Goal: Connect with others: Connect with other users

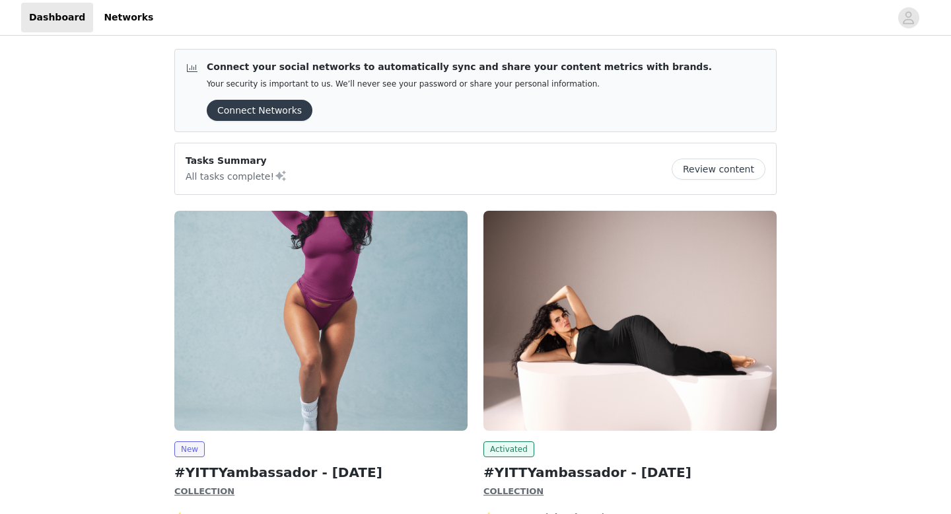
click at [247, 108] on button "Connect Networks" at bounding box center [260, 110] width 106 height 21
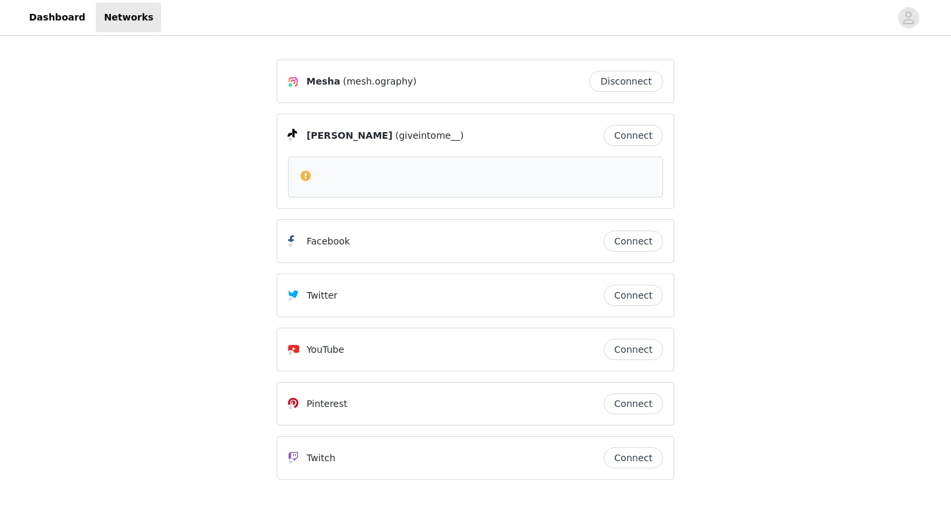
click at [630, 137] on button "Connect" at bounding box center [633, 135] width 59 height 21
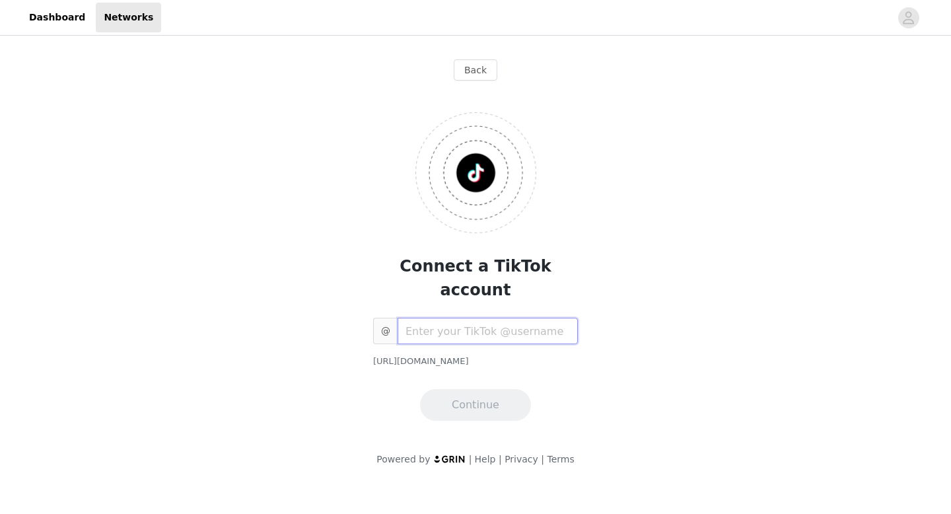
click at [454, 318] on input "text" at bounding box center [488, 331] width 180 height 26
type input "mesh.ography"
click at [477, 395] on button "Continue" at bounding box center [475, 405] width 111 height 32
click at [479, 389] on button "Continue" at bounding box center [475, 405] width 111 height 32
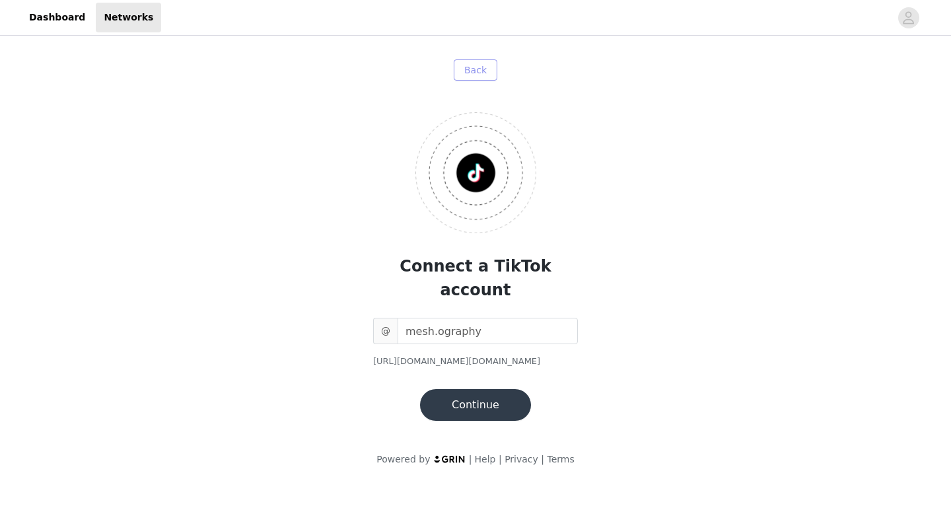
click at [479, 69] on button "Back" at bounding box center [476, 69] width 44 height 21
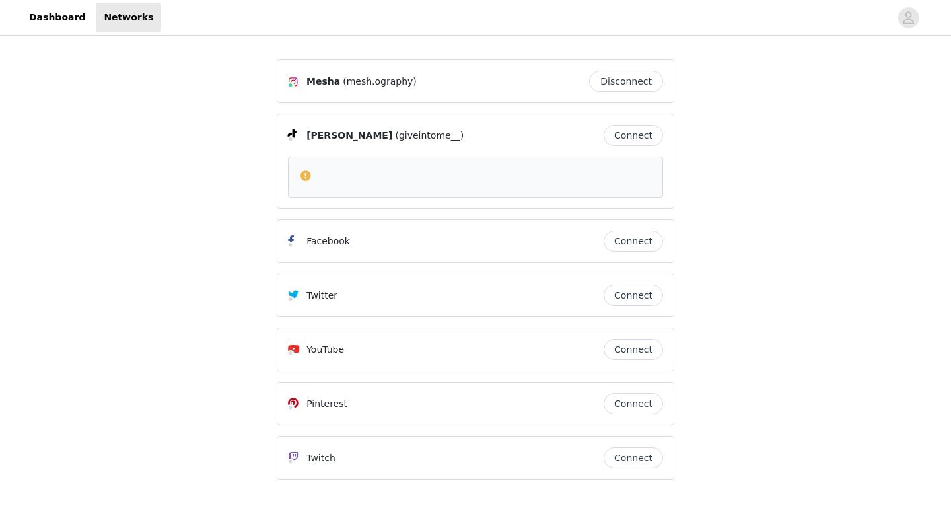
scroll to position [38, 0]
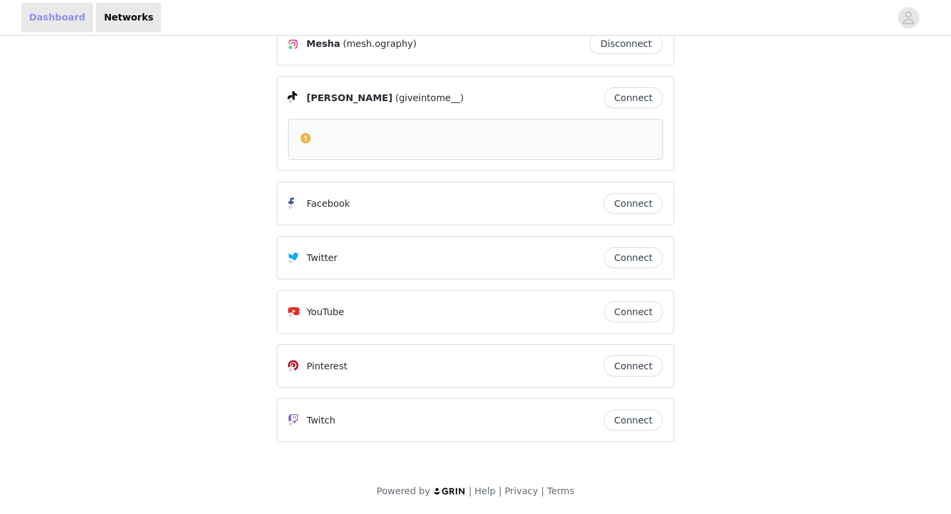
click at [63, 3] on link "Dashboard" at bounding box center [57, 18] width 72 height 30
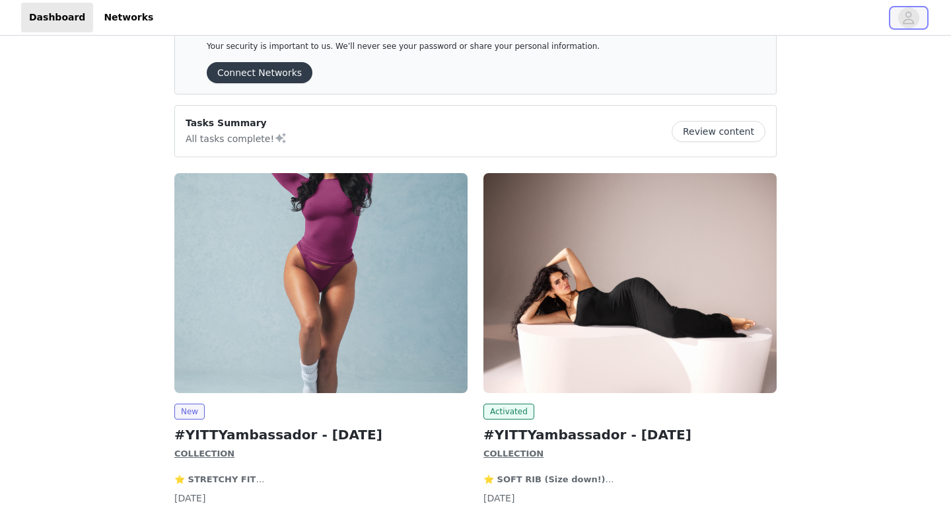
click at [909, 22] on icon "avatar" at bounding box center [908, 17] width 13 height 21
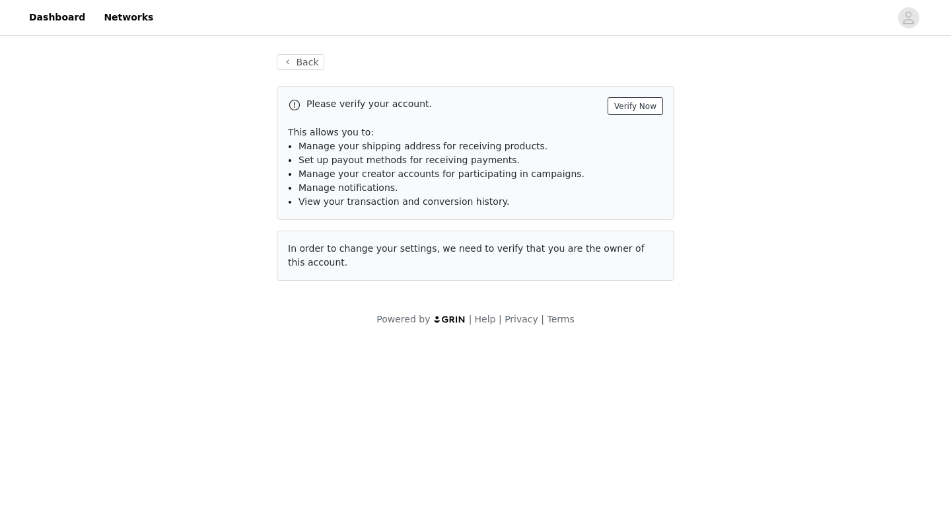
click at [648, 110] on button "Verify Now" at bounding box center [634, 106] width 55 height 18
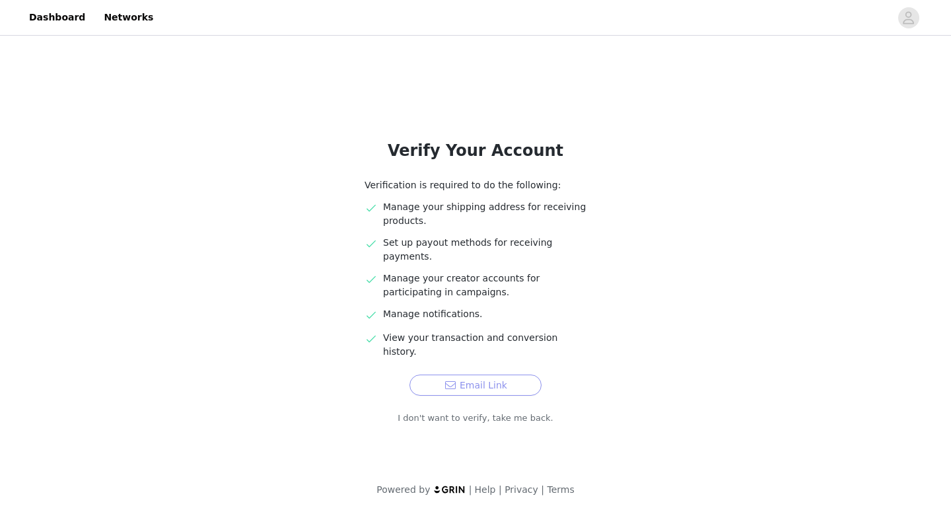
click at [437, 374] on button "Email Link" at bounding box center [475, 384] width 132 height 21
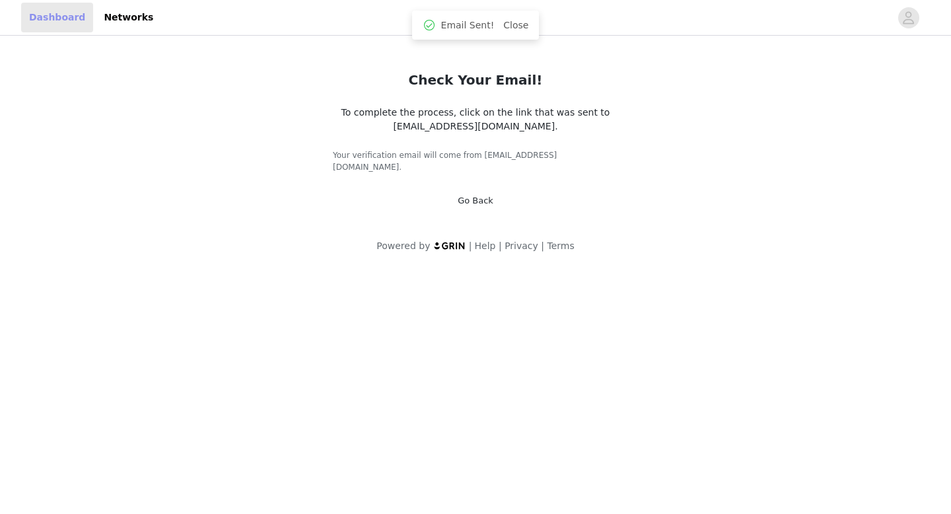
click at [44, 13] on link "Dashboard" at bounding box center [57, 18] width 72 height 30
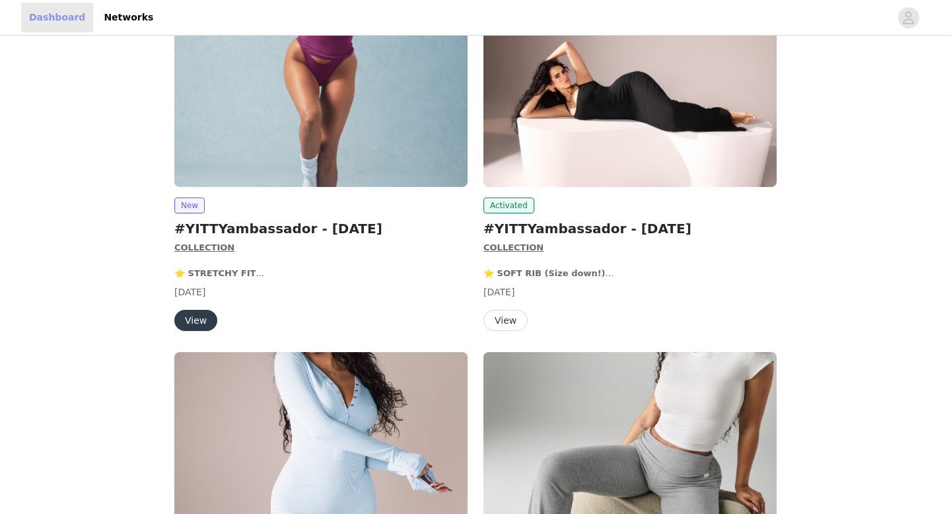
scroll to position [232, 0]
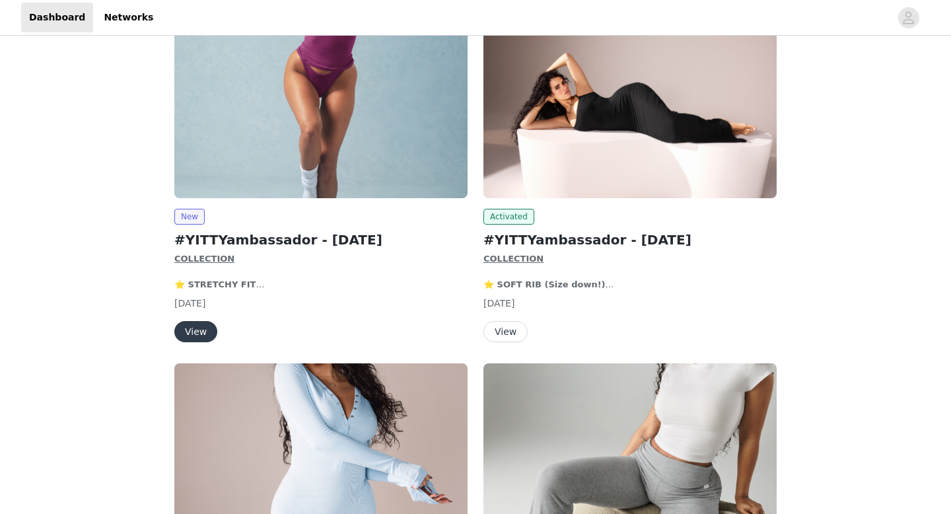
click at [203, 330] on button "View" at bounding box center [195, 331] width 43 height 21
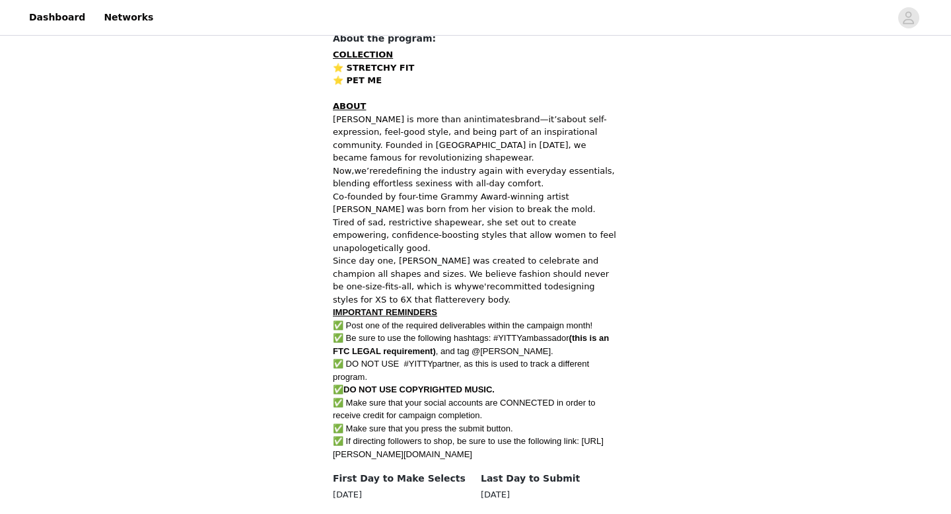
scroll to position [765, 0]
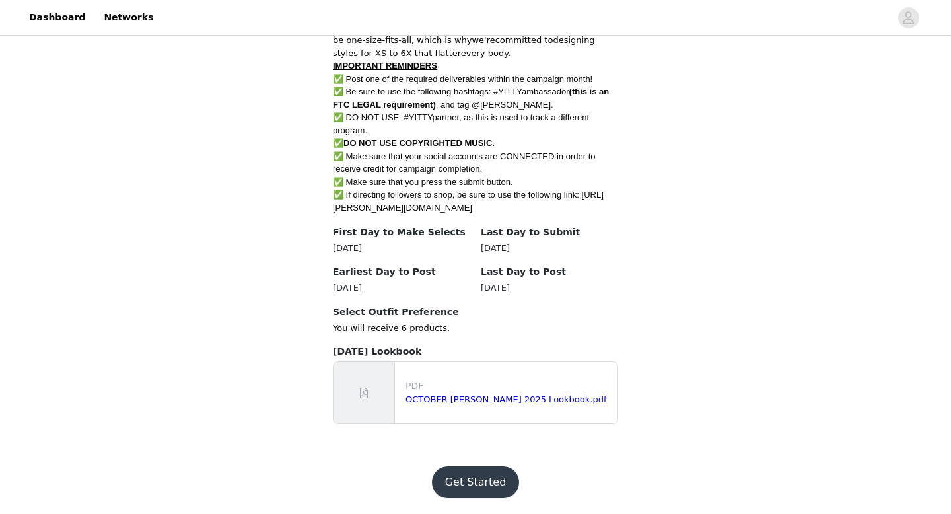
click at [495, 492] on button "Get Started" at bounding box center [476, 482] width 88 height 32
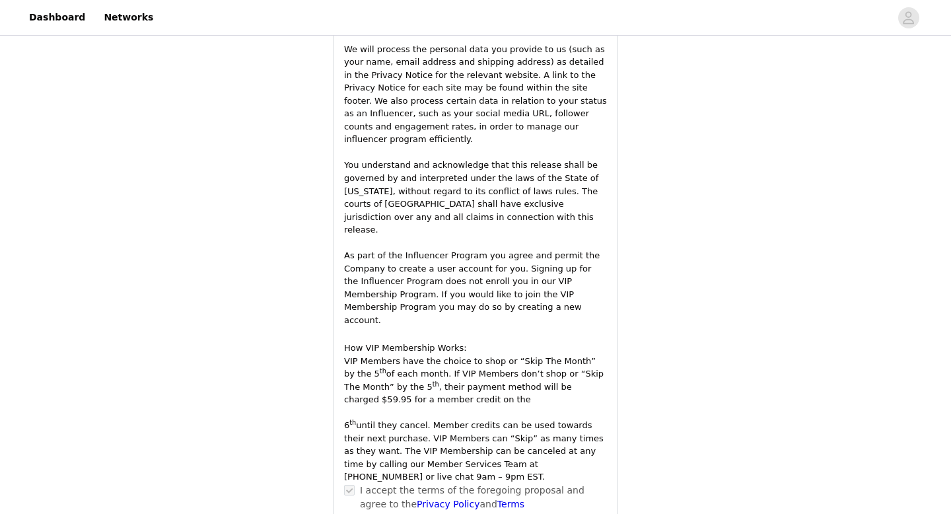
scroll to position [2263, 0]
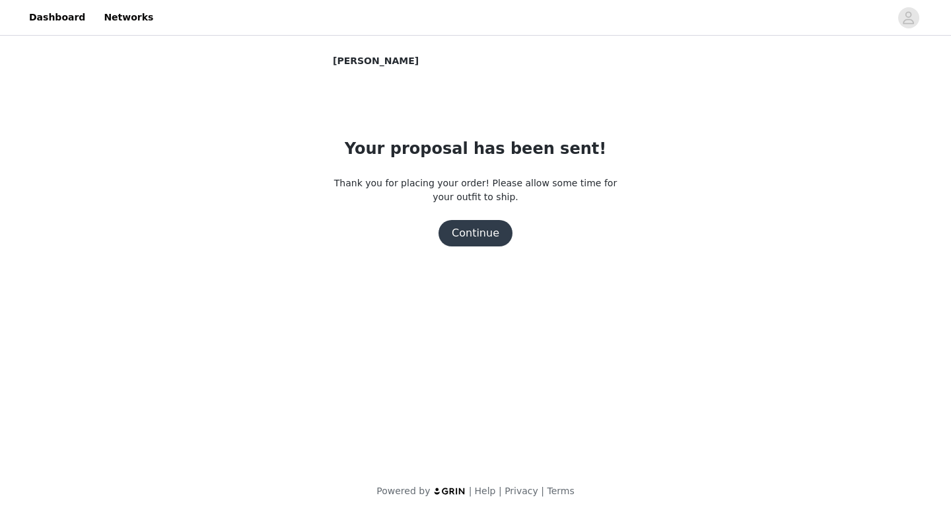
scroll to position [0, 0]
click at [114, 22] on link "Networks" at bounding box center [128, 18] width 65 height 30
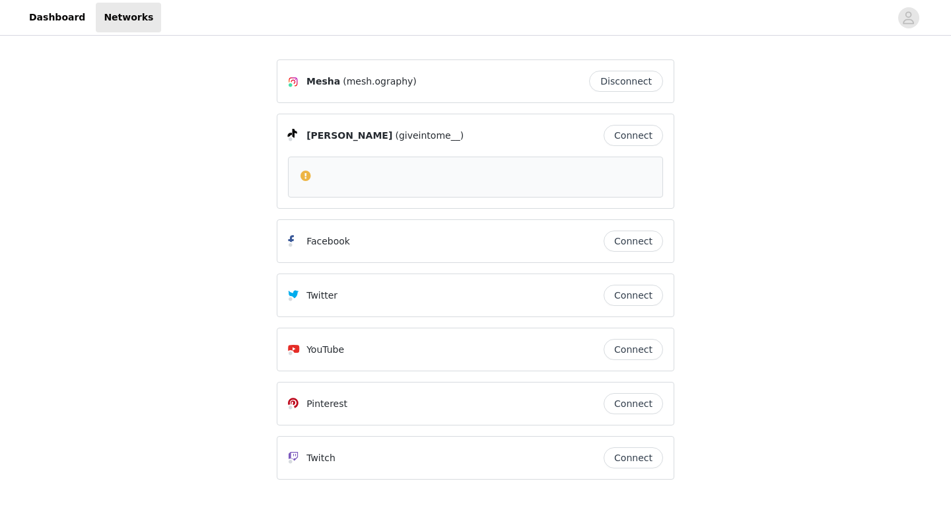
click at [370, 151] on div "[PERSON_NAME] (giveintome__) Connect" at bounding box center [475, 161] width 375 height 73
click at [374, 179] on div at bounding box center [475, 176] width 353 height 16
click at [374, 180] on div at bounding box center [475, 176] width 353 height 16
click at [307, 172] on span at bounding box center [305, 176] width 13 height 16
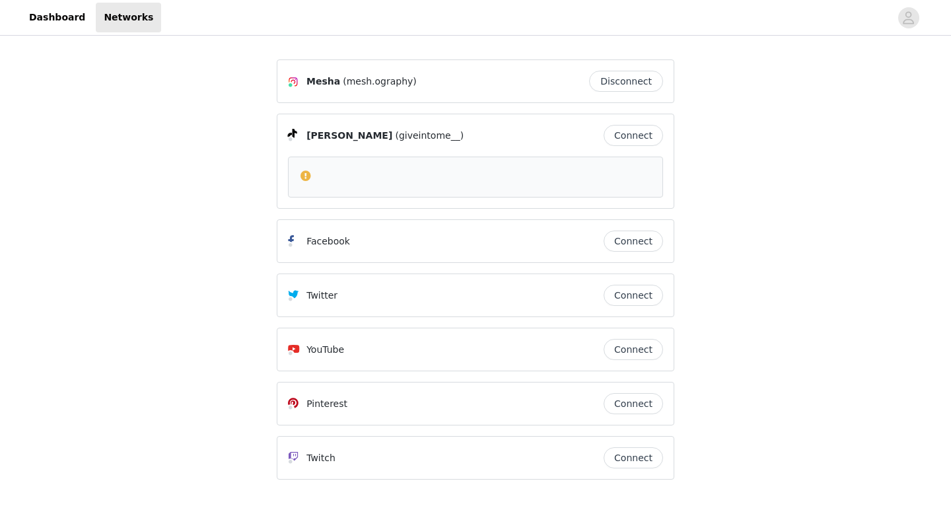
click at [307, 172] on span at bounding box center [305, 176] width 13 height 16
click at [914, 23] on icon "avatar" at bounding box center [908, 17] width 11 height 13
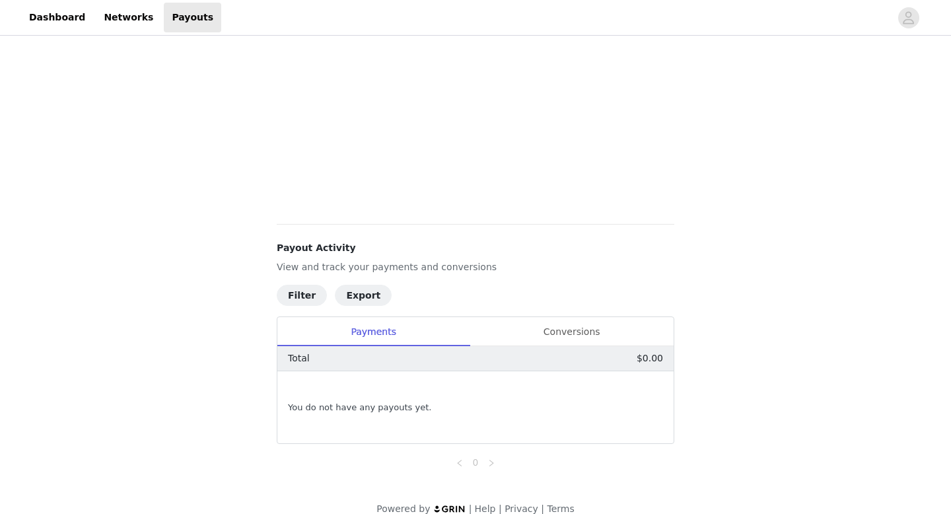
scroll to position [323, 0]
click at [143, 24] on link "Networks" at bounding box center [128, 18] width 65 height 30
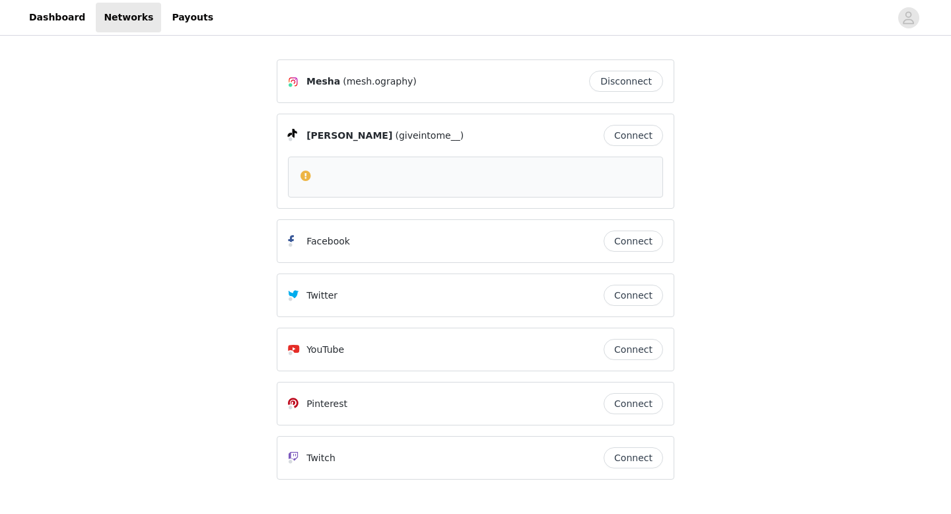
click at [609, 141] on button "Connect" at bounding box center [633, 135] width 59 height 21
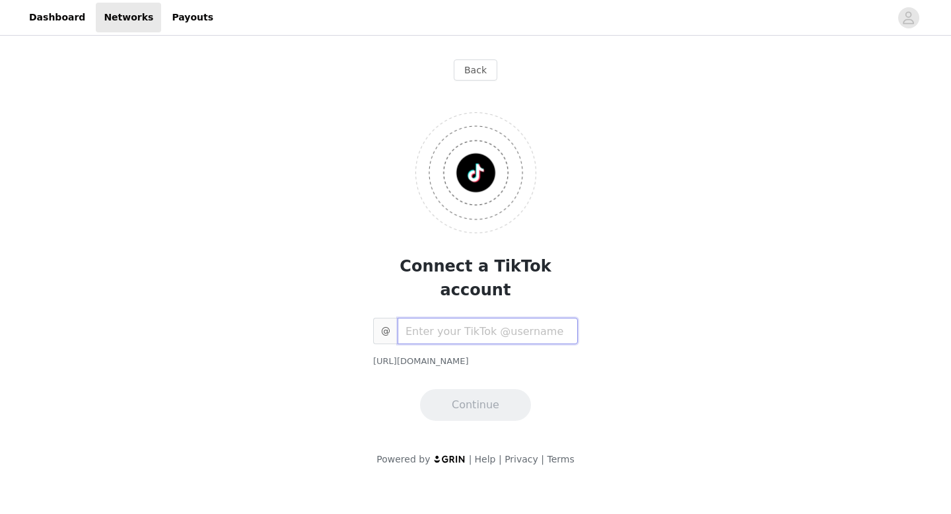
click at [524, 318] on input "text" at bounding box center [488, 331] width 180 height 26
type input "mesh.ography"
click at [495, 389] on button "Continue" at bounding box center [475, 405] width 111 height 32
